Goal: Information Seeking & Learning: Learn about a topic

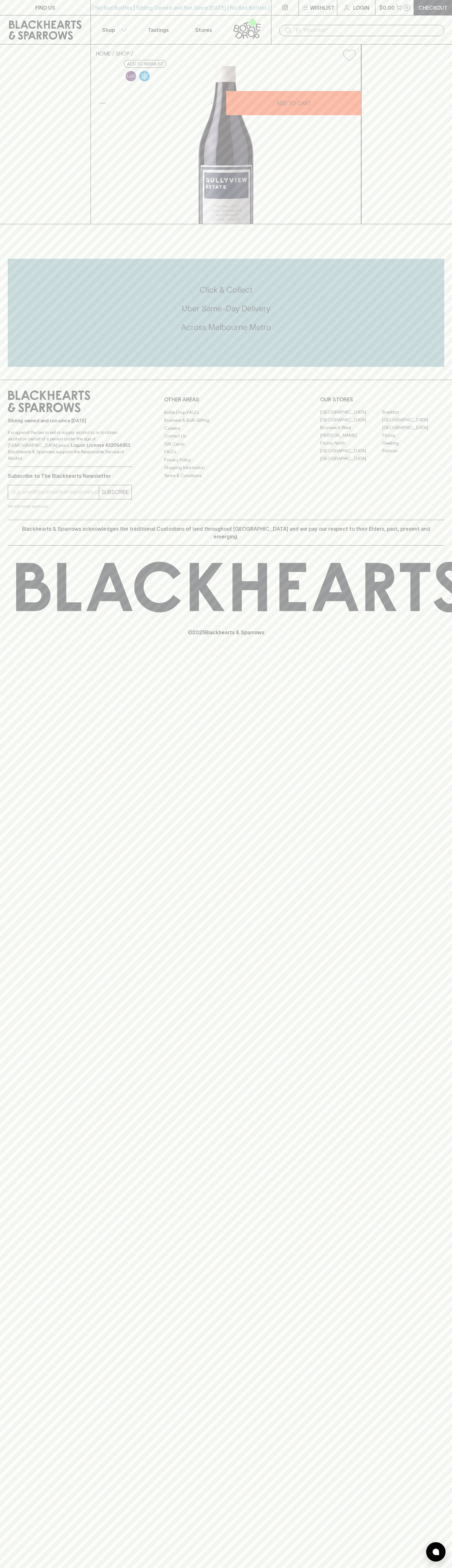
click at [162, 23] on link "Tastings" at bounding box center [158, 29] width 45 height 29
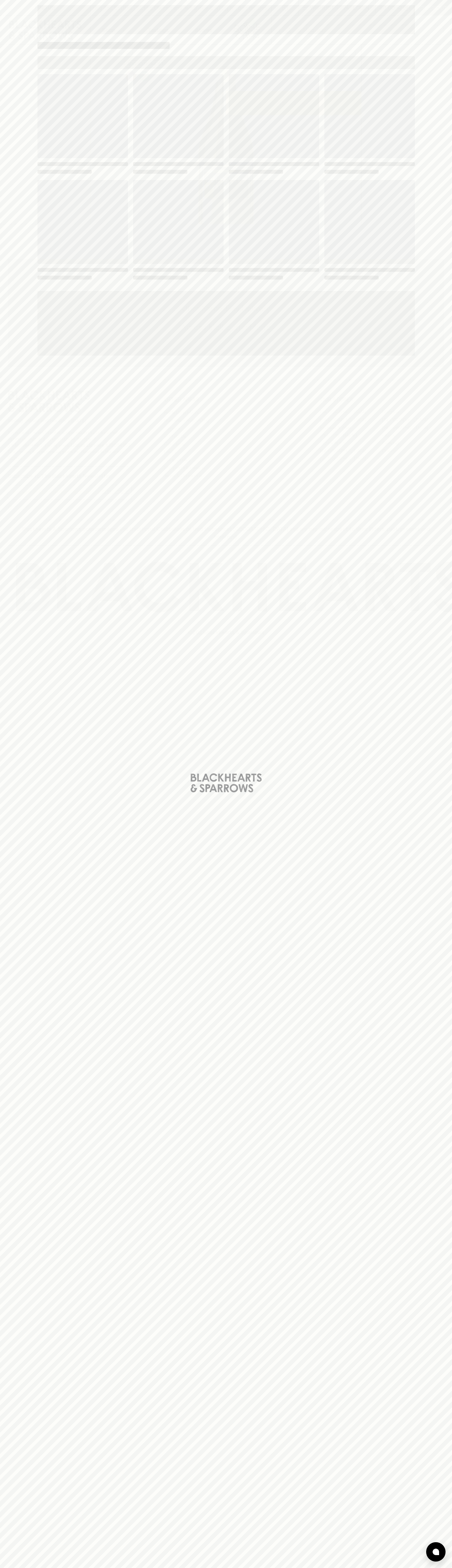
click at [433, 1082] on div "Loading" at bounding box center [226, 784] width 452 height 1568
click at [316, 1567] on html "FIND US | No Bad Bottles | Sibling Owned and Run Since 2006 | No Bad Bottles | …" at bounding box center [226, 784] width 452 height 1568
click at [23, 467] on div "Loading" at bounding box center [226, 784] width 452 height 1568
